Goal: Transaction & Acquisition: Download file/media

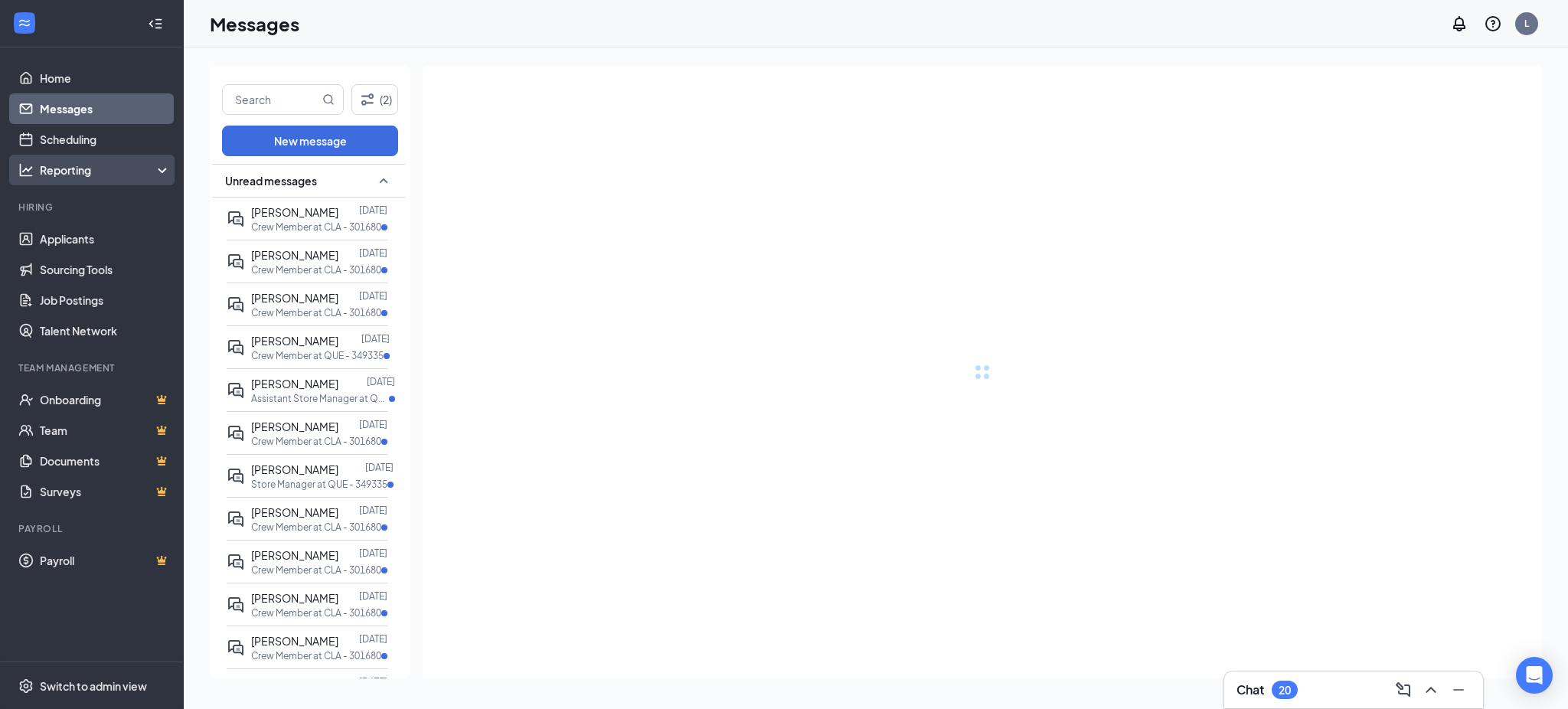
click at [59, 165] on div "Reporting" at bounding box center [105, 169] width 132 height 16
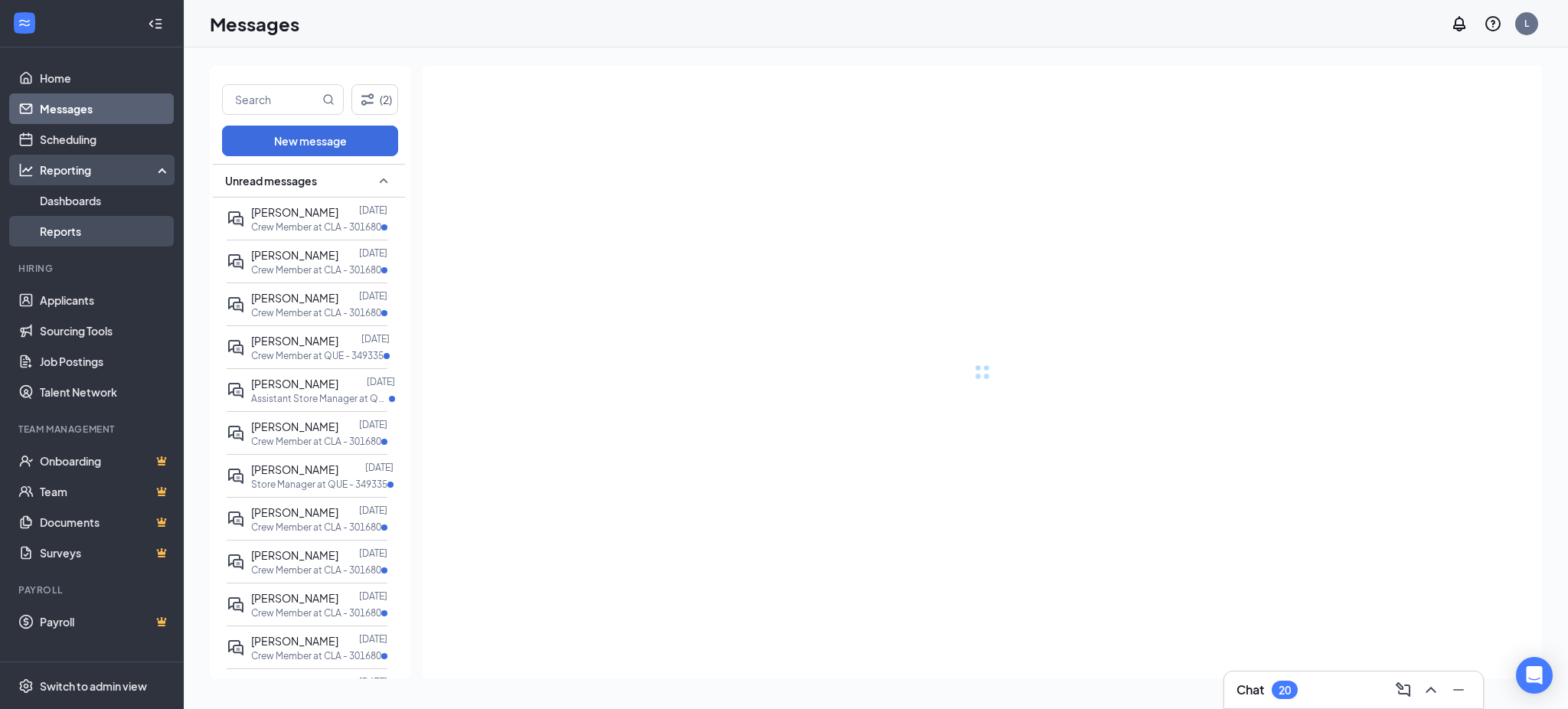
click at [94, 229] on link "Reports" at bounding box center [104, 231] width 131 height 30
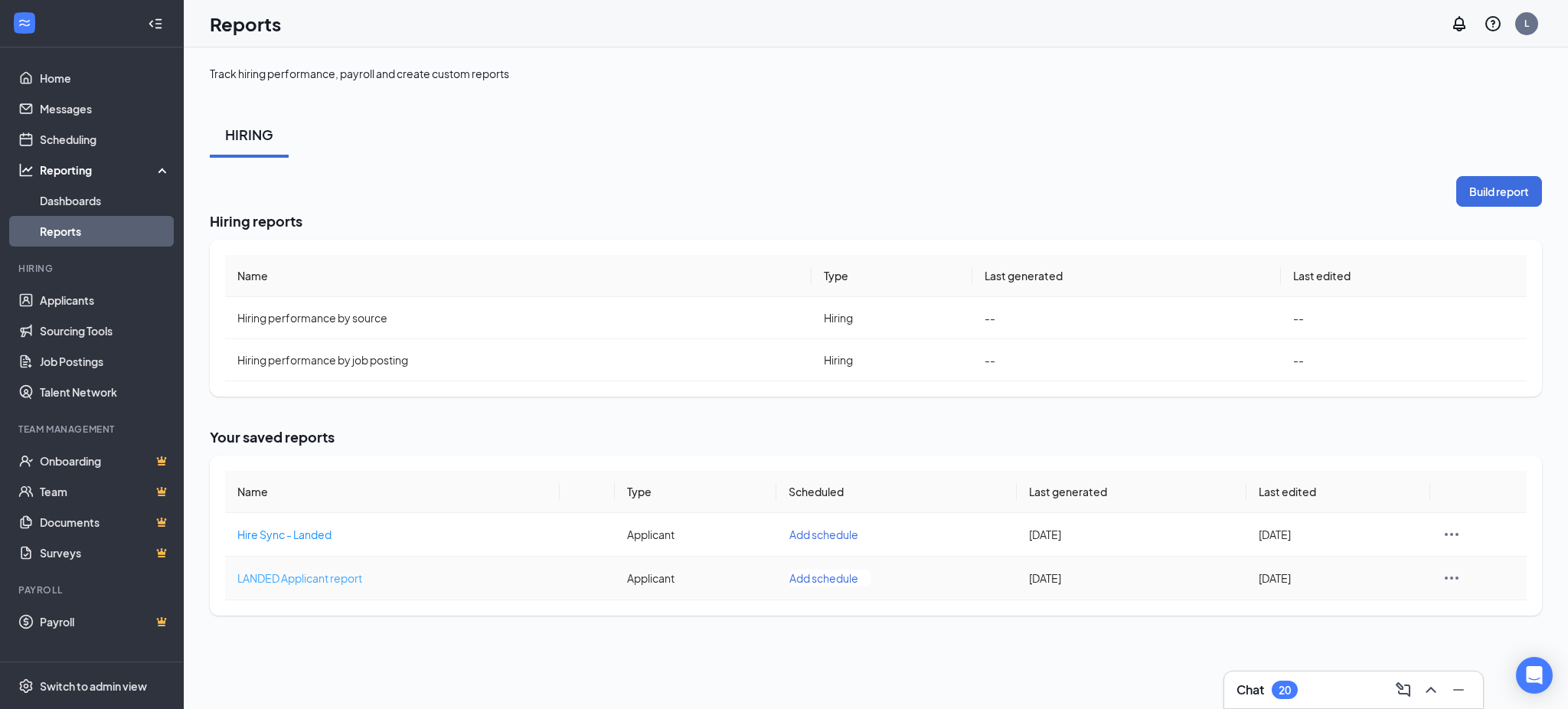
drag, startPoint x: 262, startPoint y: 582, endPoint x: 266, endPoint y: 574, distance: 8.9
click at [262, 582] on span "LANDED Applicant report" at bounding box center [300, 578] width 125 height 14
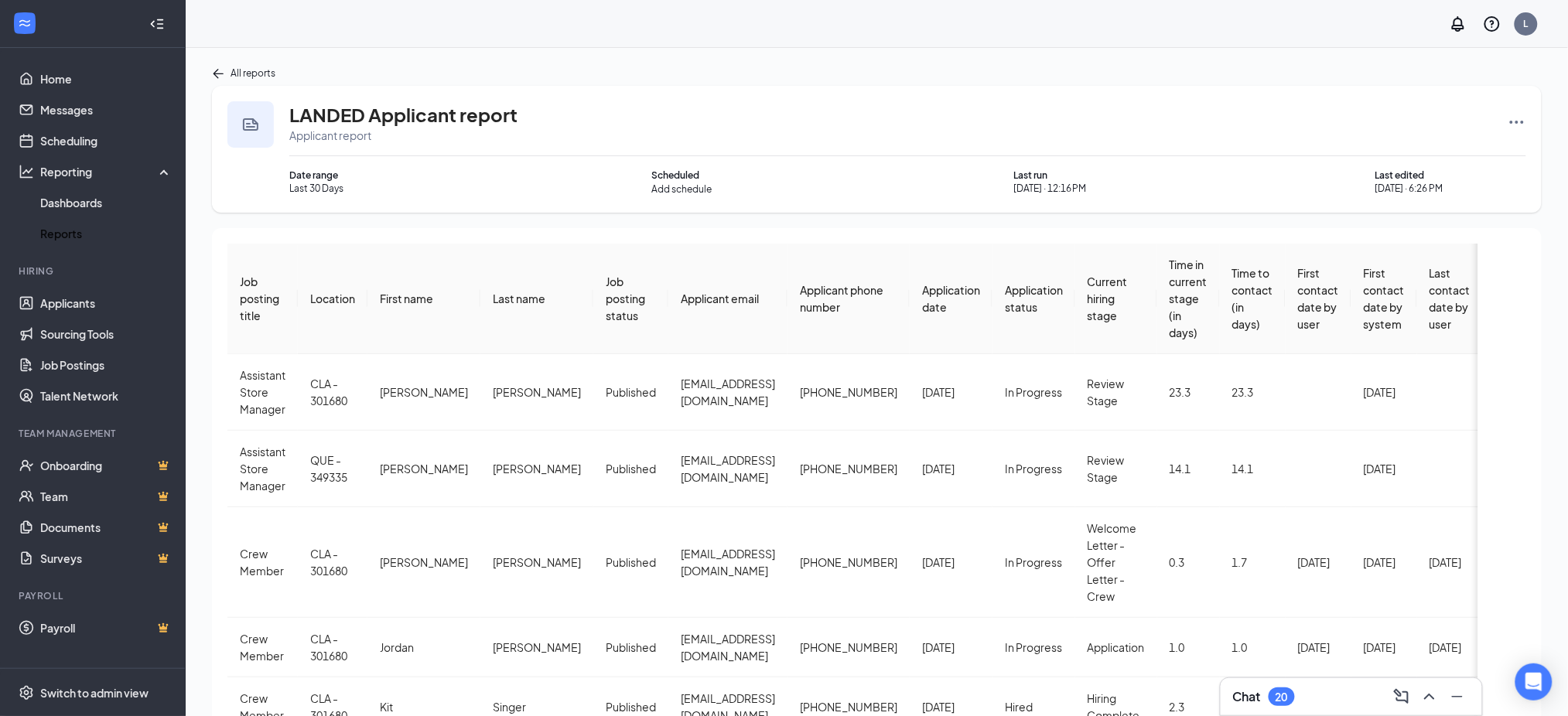
click at [1517, 120] on icon "Ellipses" at bounding box center [1517, 122] width 18 height 18
click at [1478, 270] on span "Rerun report" at bounding box center [1459, 272] width 64 height 16
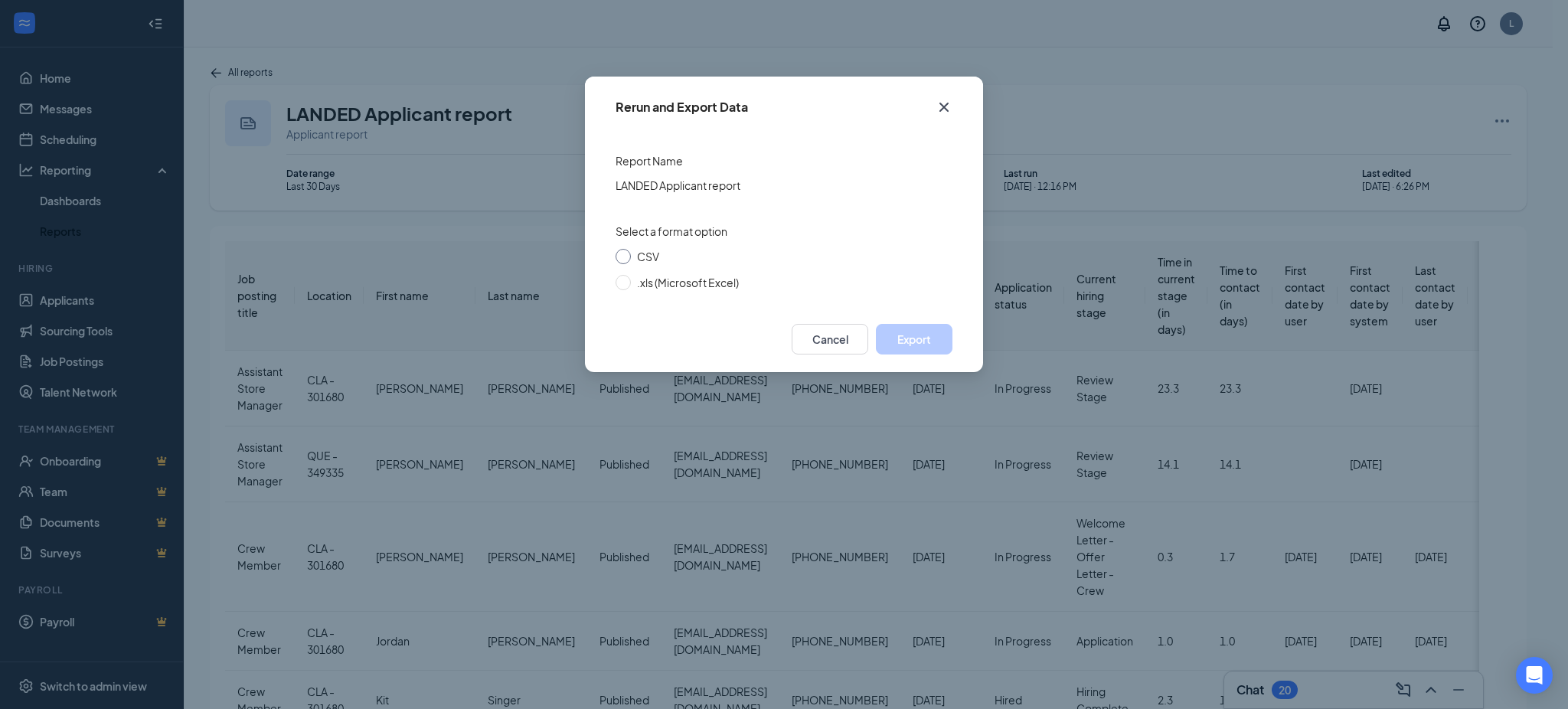
click at [643, 250] on span "CSV" at bounding box center [648, 257] width 22 height 14
click at [631, 249] on input "CSV" at bounding box center [623, 257] width 16 height 16
radio input "true"
click at [895, 337] on button "Export" at bounding box center [914, 339] width 76 height 30
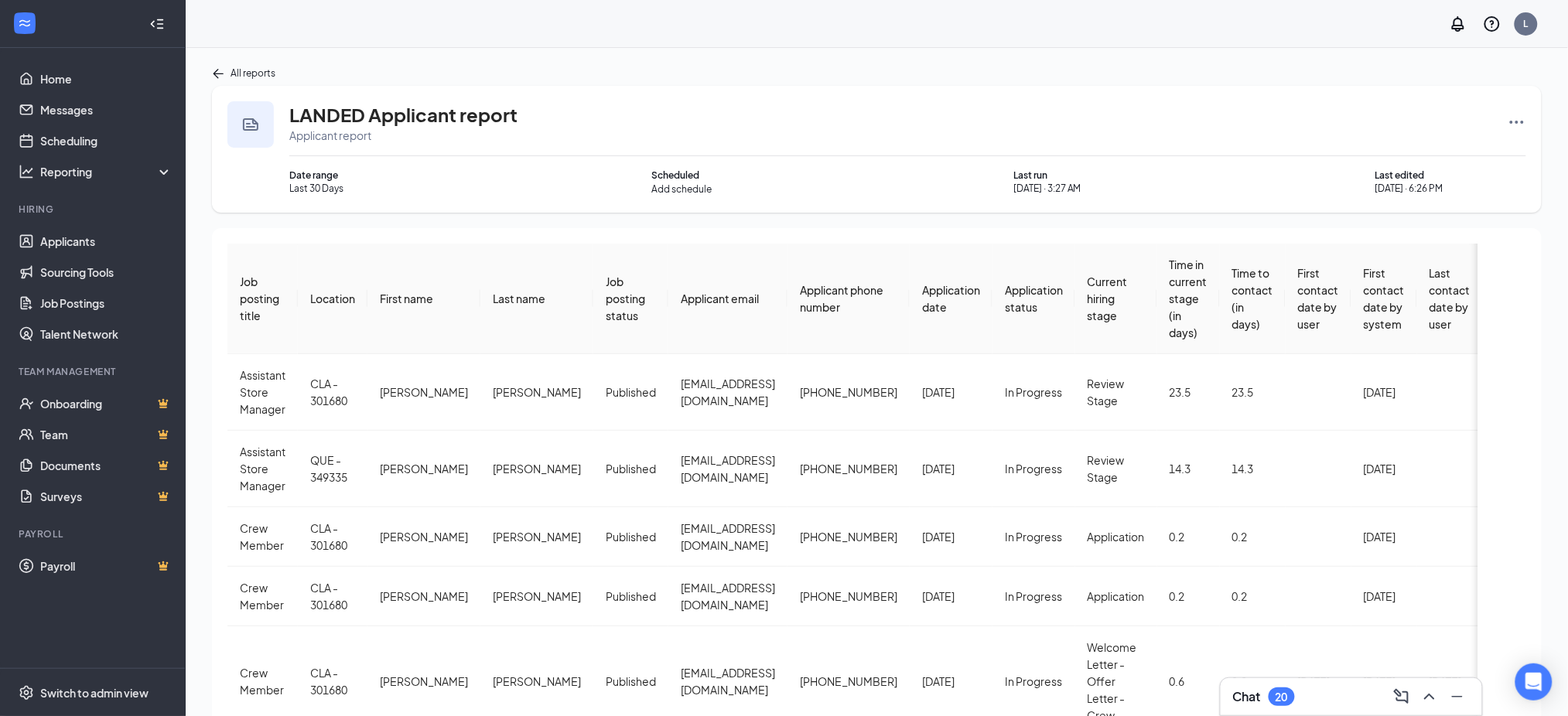
click at [922, 283] on span "Application date" at bounding box center [951, 298] width 58 height 31
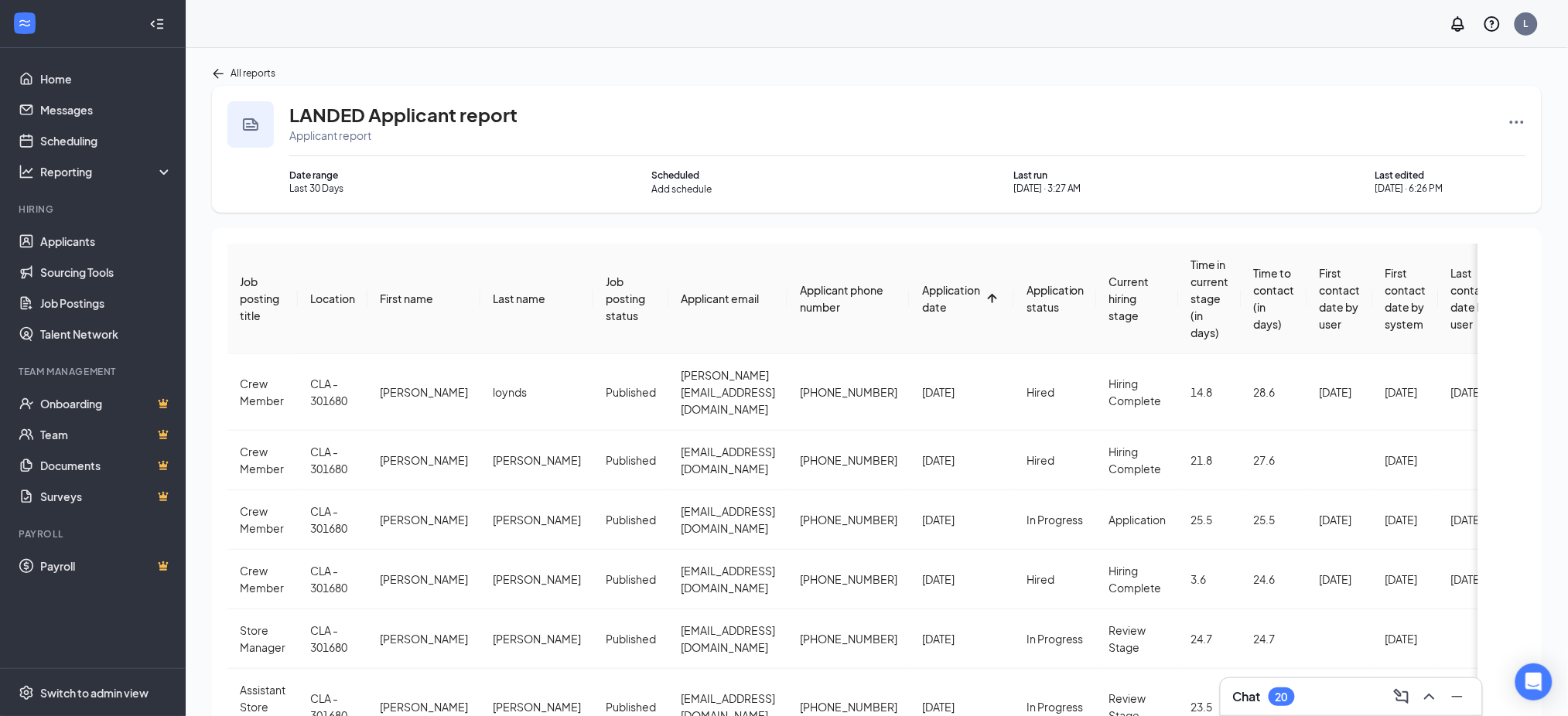
click at [927, 289] on span "Application date" at bounding box center [951, 298] width 58 height 31
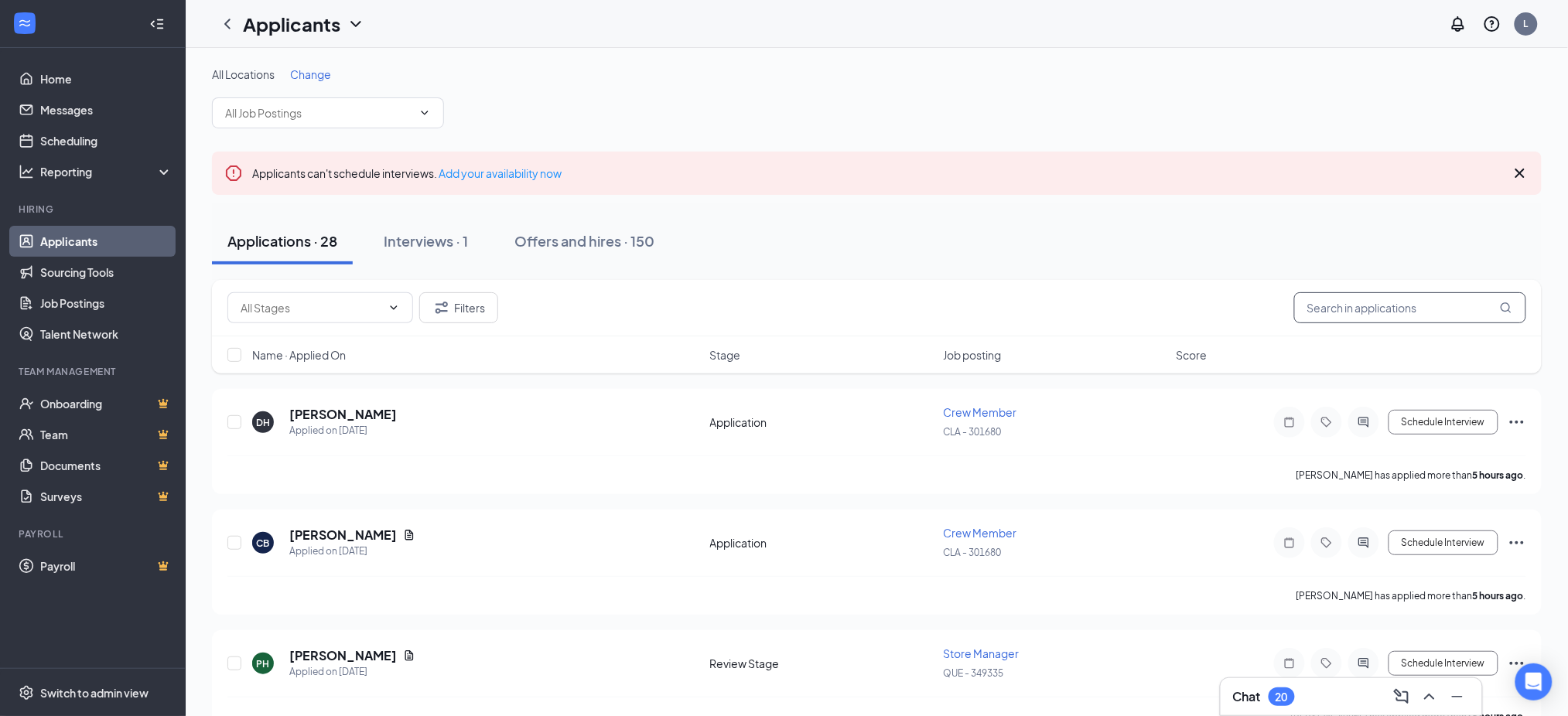
click at [1352, 305] on input "text" at bounding box center [1410, 307] width 232 height 31
paste input "[EMAIL_ADDRESS][DOMAIN_NAME]"
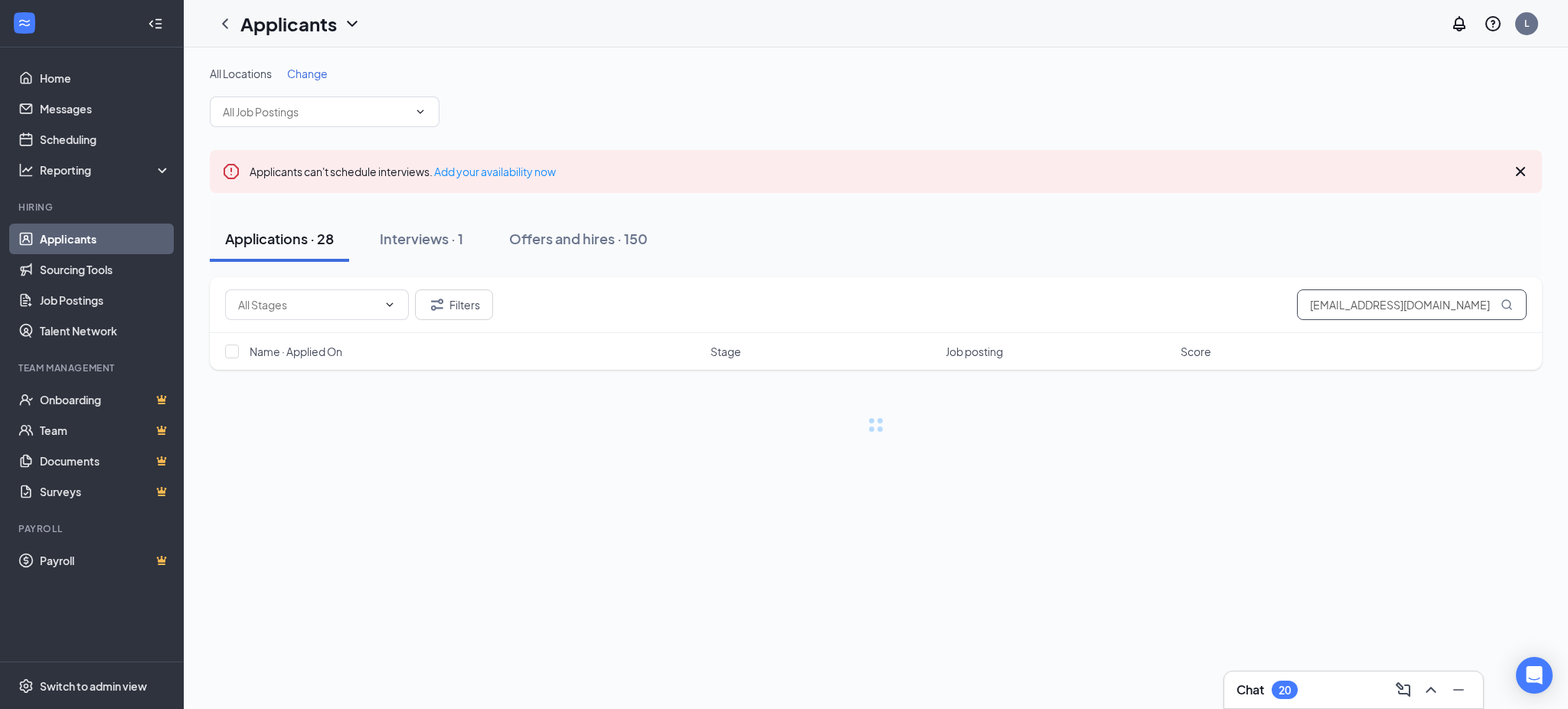
type input "[EMAIL_ADDRESS][DOMAIN_NAME]"
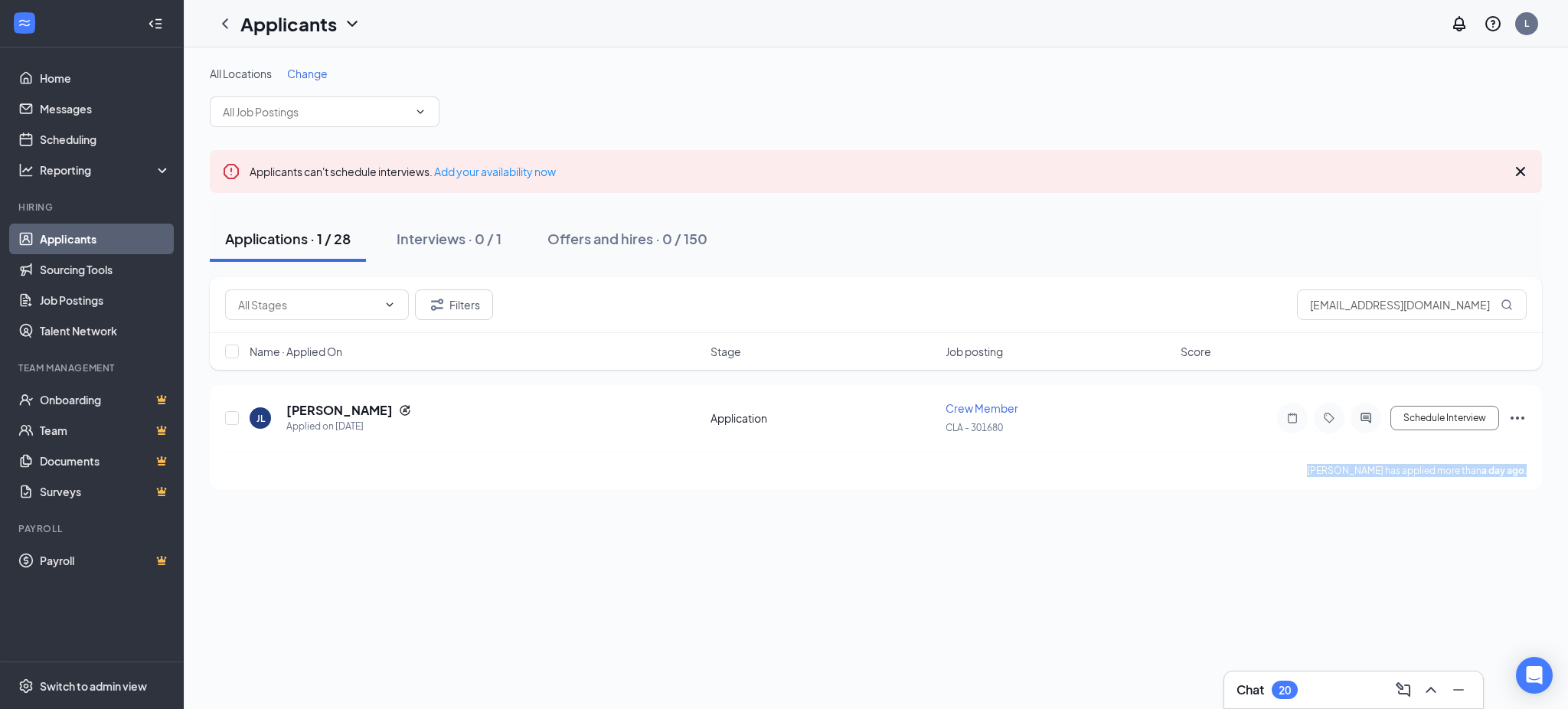
drag, startPoint x: 1281, startPoint y: 482, endPoint x: 1566, endPoint y: 466, distance: 285.4
click at [1566, 466] on div "All Locations Change Applicants can't schedule interviews. Add your availabilit…" at bounding box center [875, 278] width 1384 height 461
copy p "Jordan Laraway has applied more than a day ago ."
